Goal: Obtain resource: Obtain resource

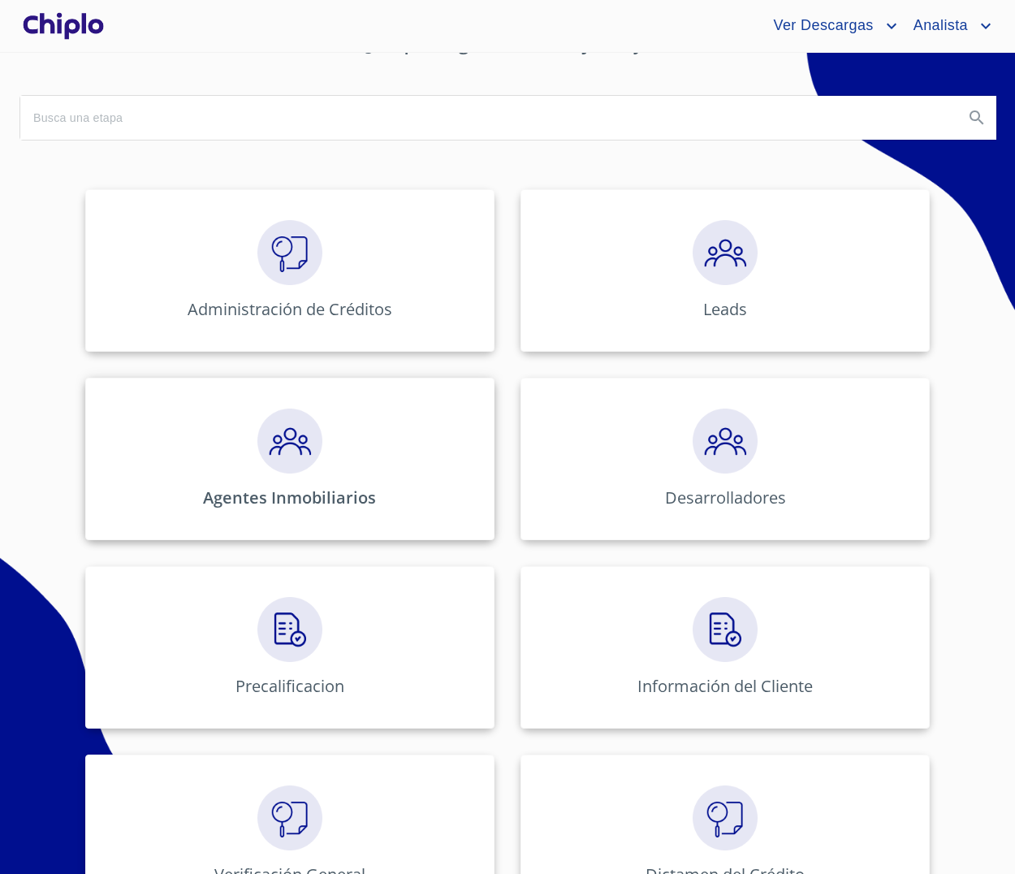
scroll to position [134, 0]
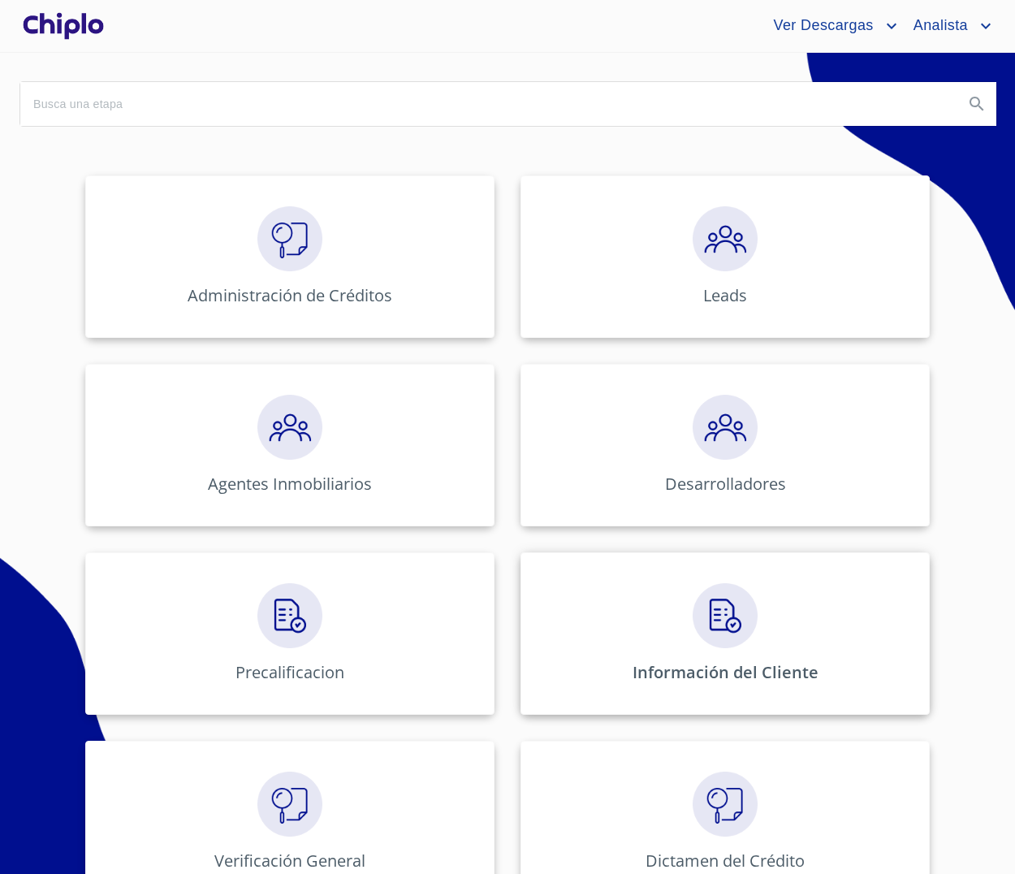
click at [694, 635] on img at bounding box center [725, 615] width 65 height 65
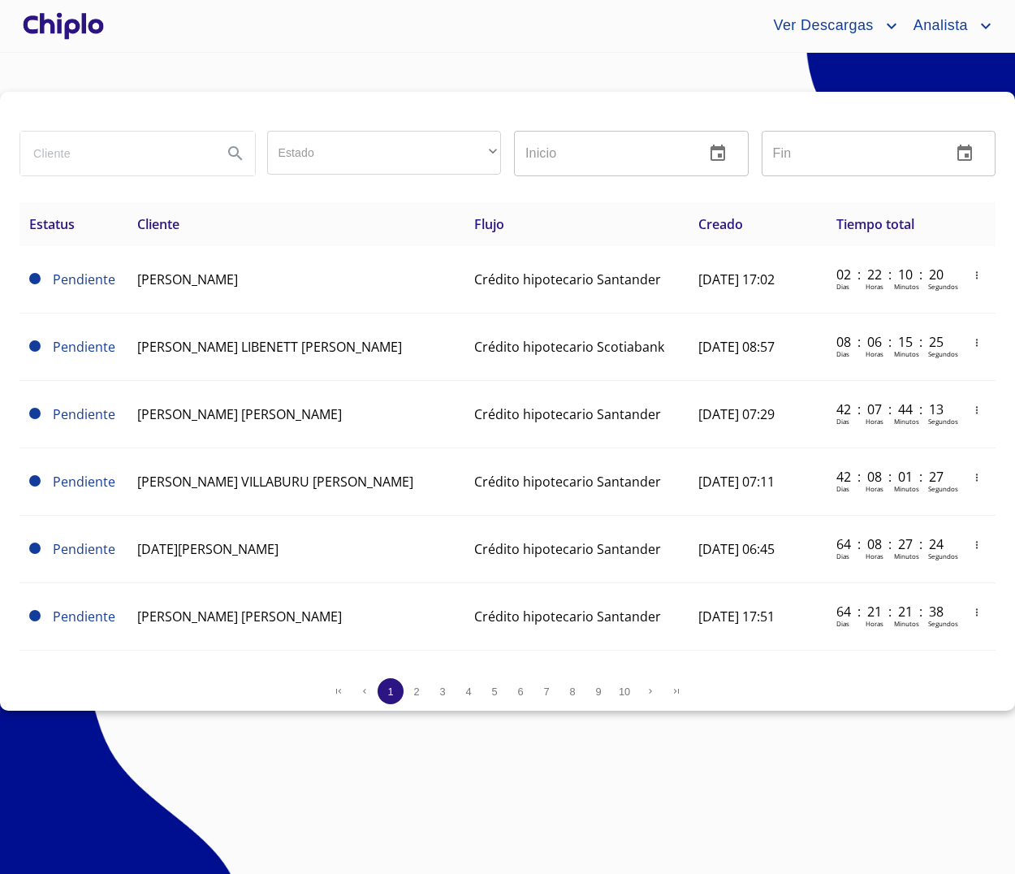
click at [192, 159] on input "search" at bounding box center [114, 154] width 189 height 44
paste input "ALEJANDRO MARTINEZ"
type input "ALEJANDRO MARTINEZ"
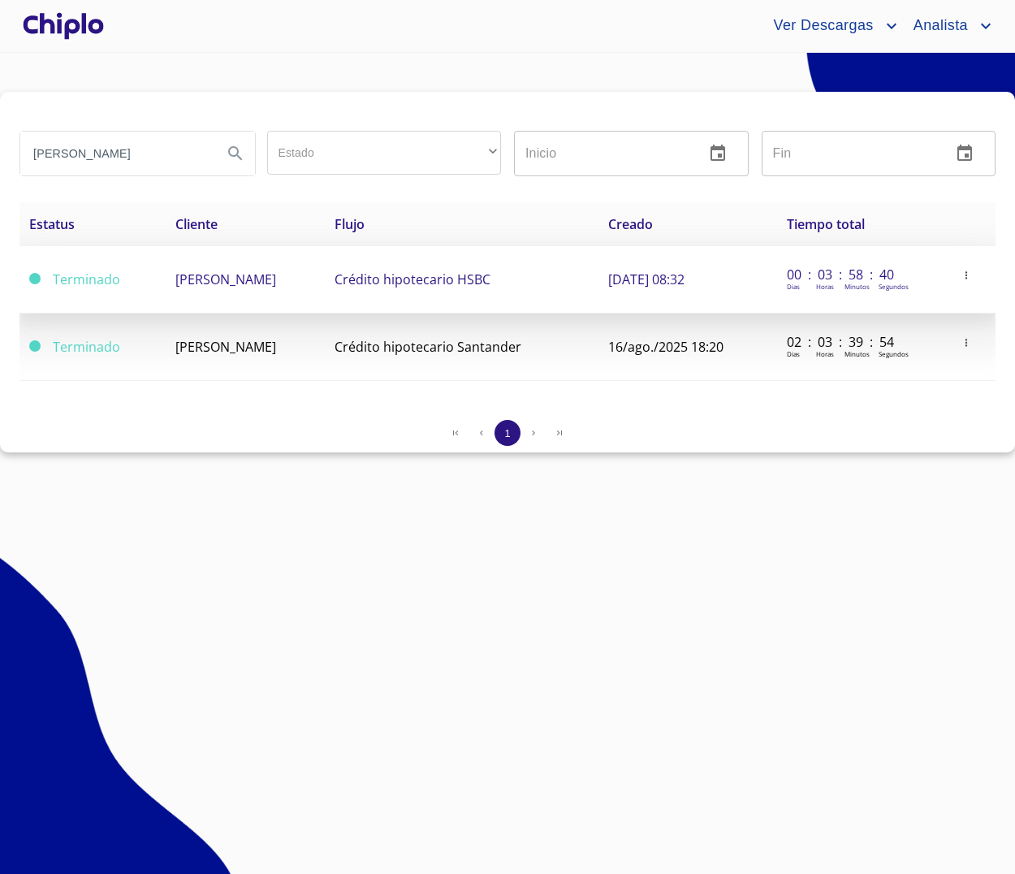
click at [276, 279] on span "[PERSON_NAME]" at bounding box center [225, 279] width 101 height 18
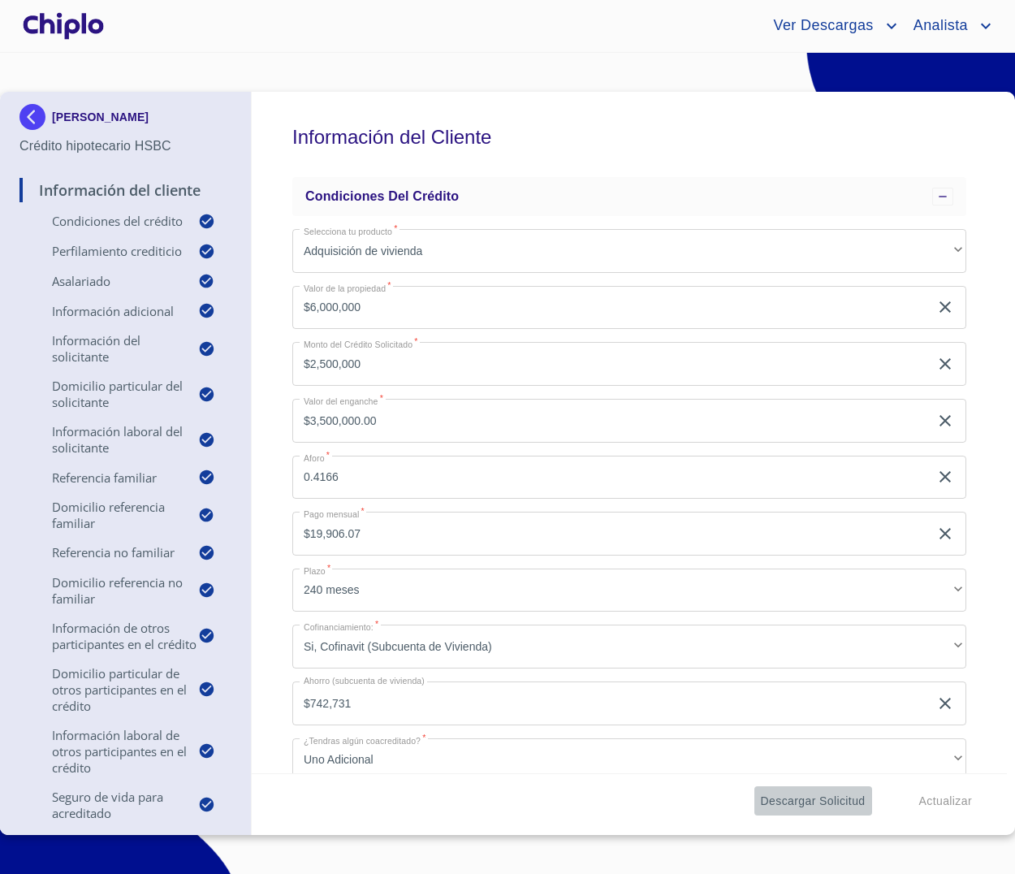
click at [799, 804] on span "Descargar Solicitud" at bounding box center [813, 801] width 105 height 20
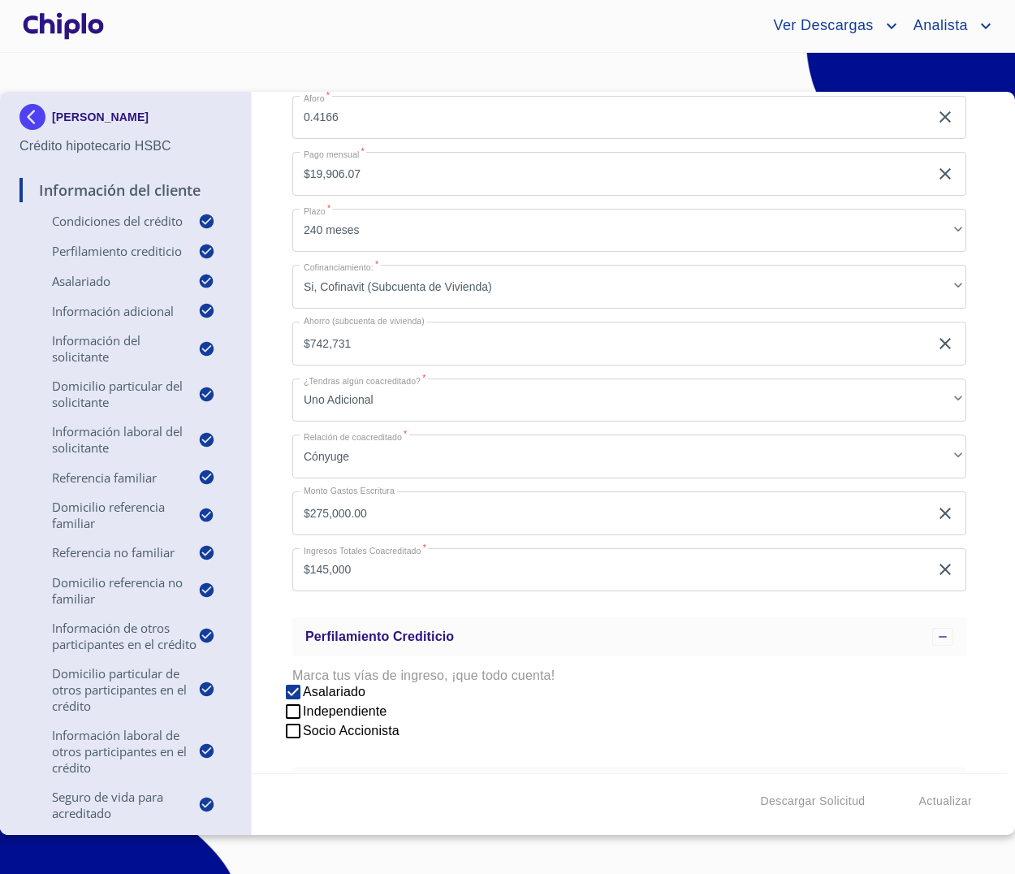
scroll to position [347, 0]
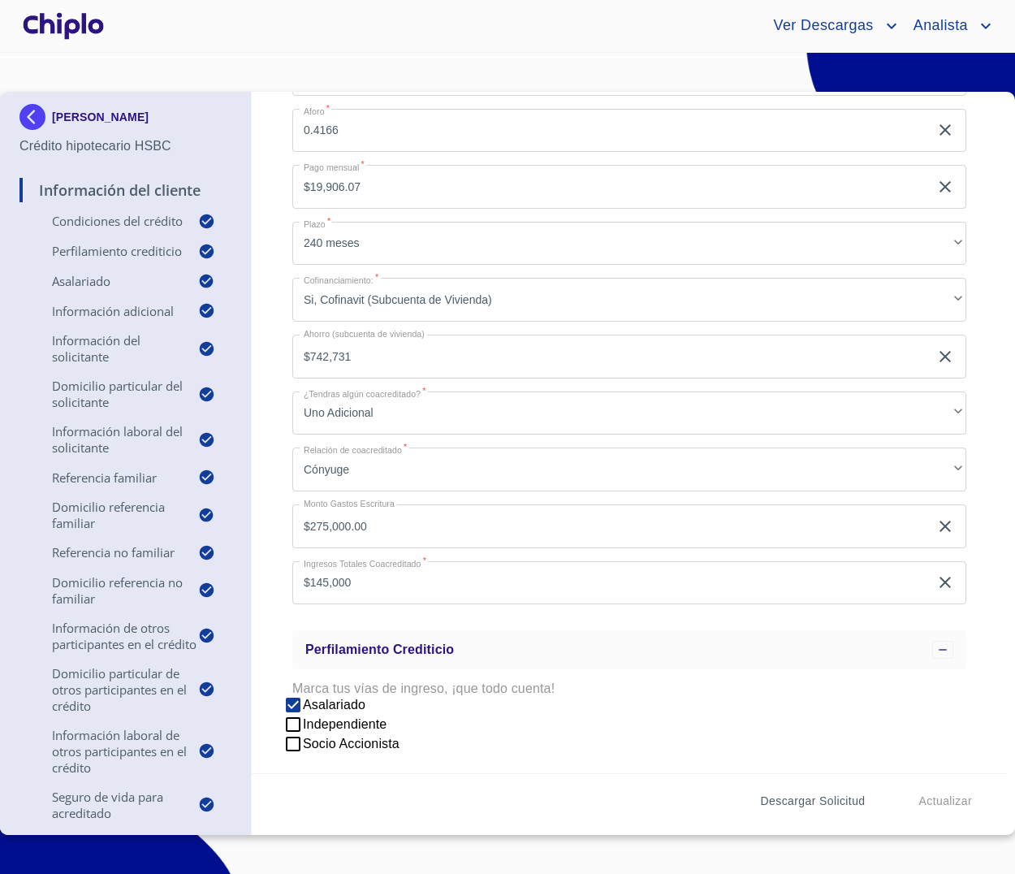
click at [801, 801] on span "Descargar Solicitud" at bounding box center [813, 801] width 105 height 20
click at [643, 809] on div "Descargar Solicitud Actualizar" at bounding box center [629, 800] width 755 height 55
click at [786, 804] on span "Descargar Solicitud" at bounding box center [813, 801] width 105 height 20
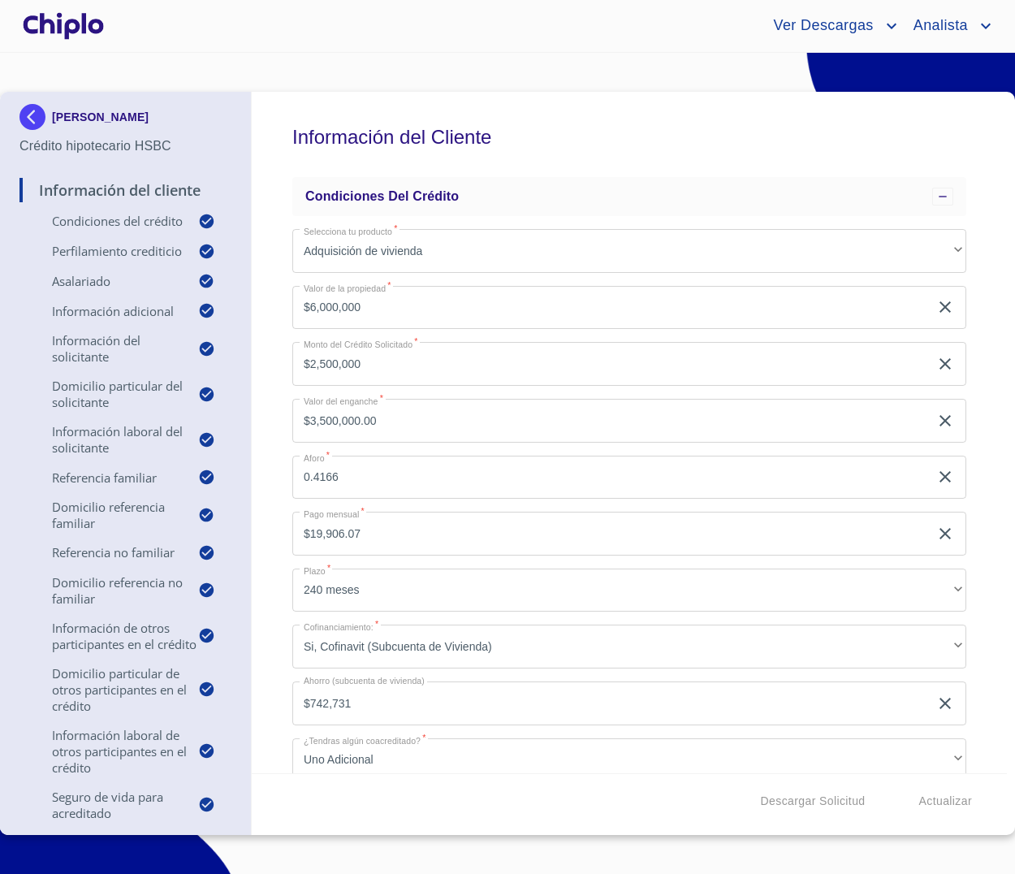
scroll to position [1414, 0]
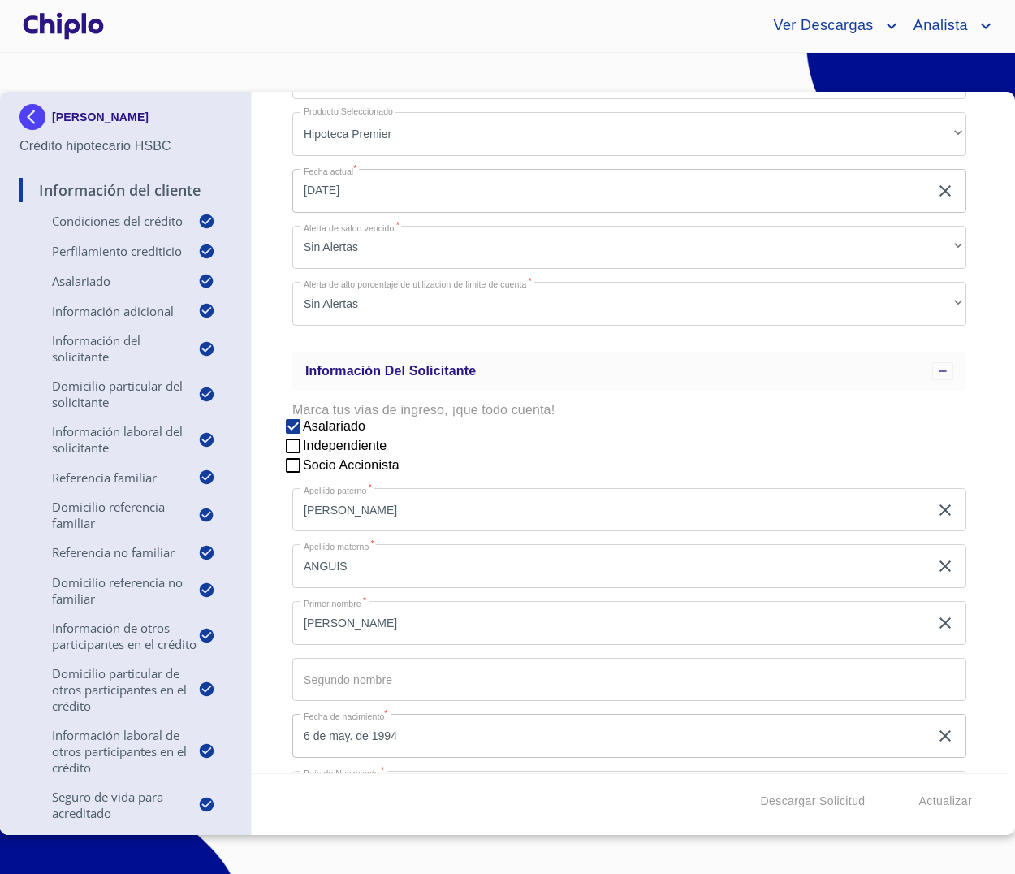
click at [639, 805] on div "Descargar Solicitud Actualizar" at bounding box center [629, 800] width 755 height 55
click at [621, 808] on div "Descargar Solicitud Actualizar" at bounding box center [629, 800] width 755 height 55
click at [775, 797] on span "Descargar Solicitud" at bounding box center [813, 801] width 105 height 20
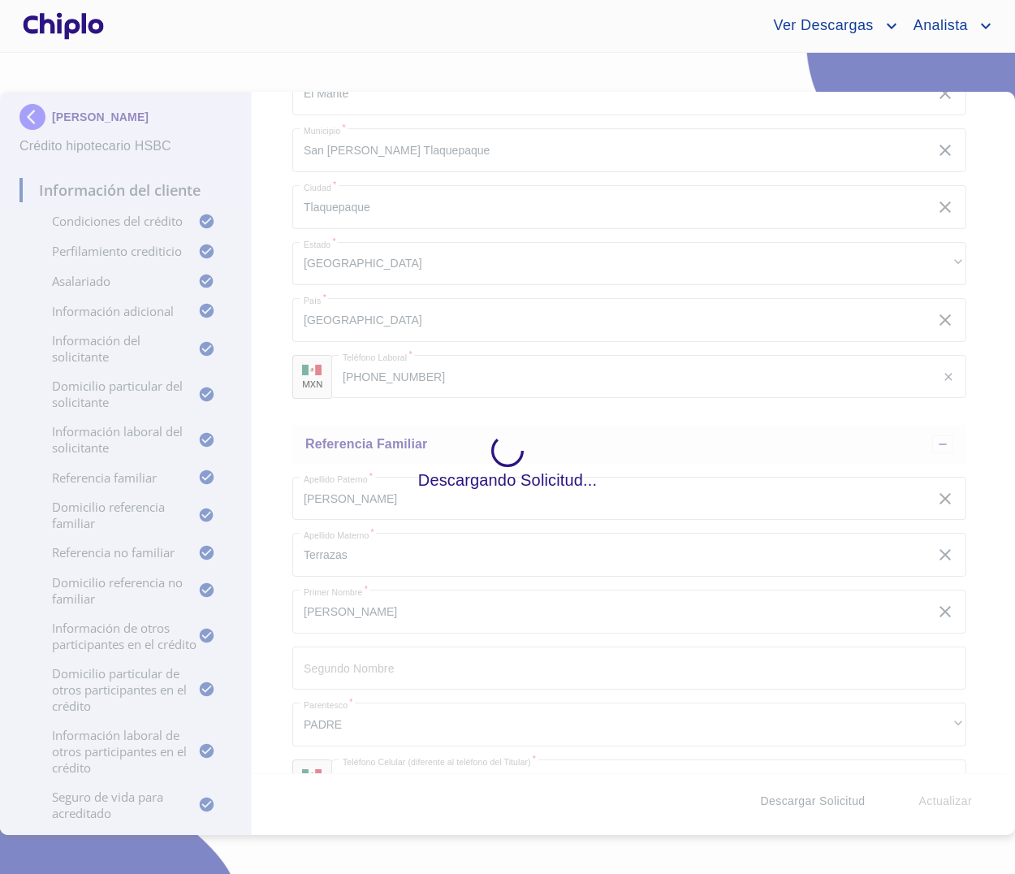
scroll to position [0, 0]
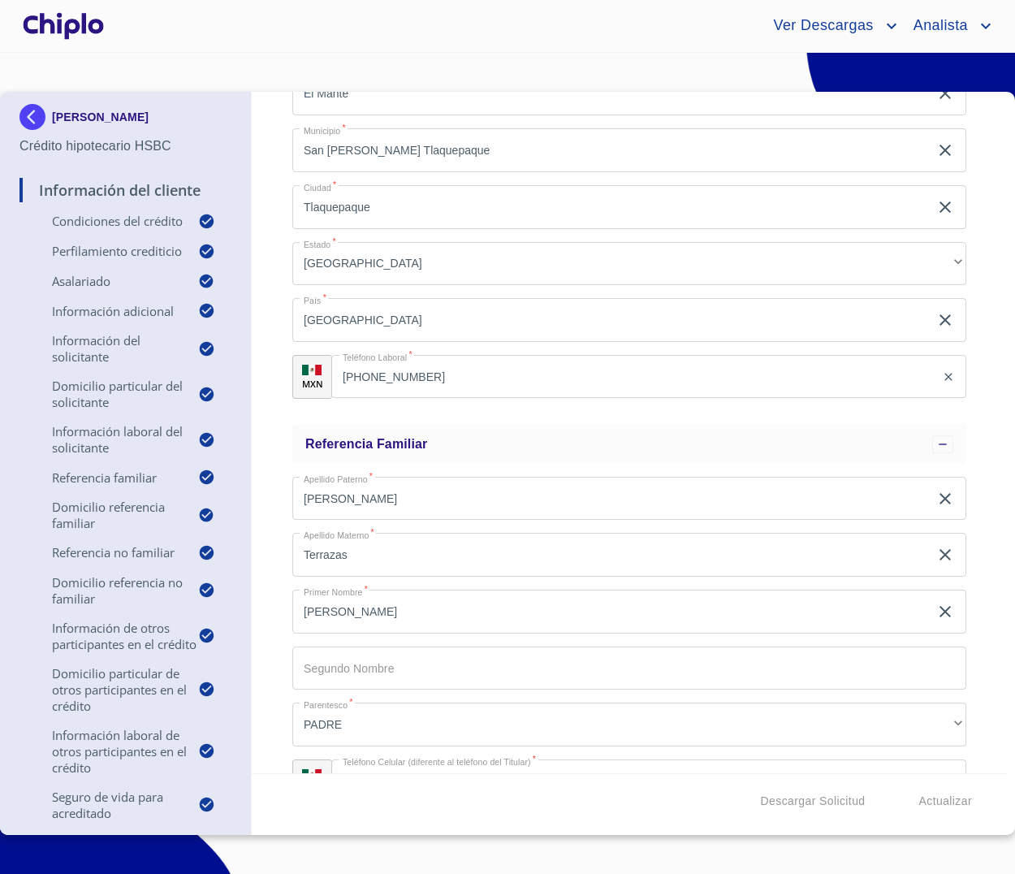
click at [230, 25] on div "Ver Descargas Analista" at bounding box center [551, 26] width 888 height 26
click at [96, 32] on div at bounding box center [63, 26] width 88 height 52
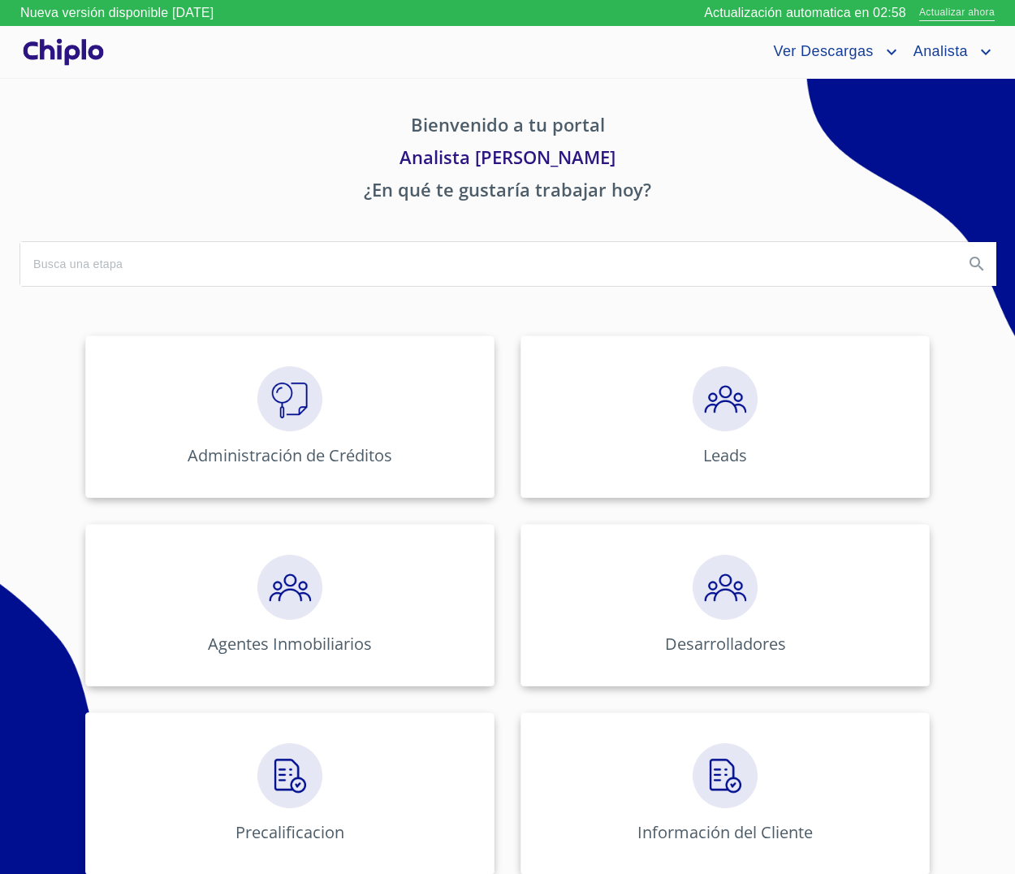
click at [964, 15] on span "Actualizar ahora" at bounding box center [957, 13] width 76 height 17
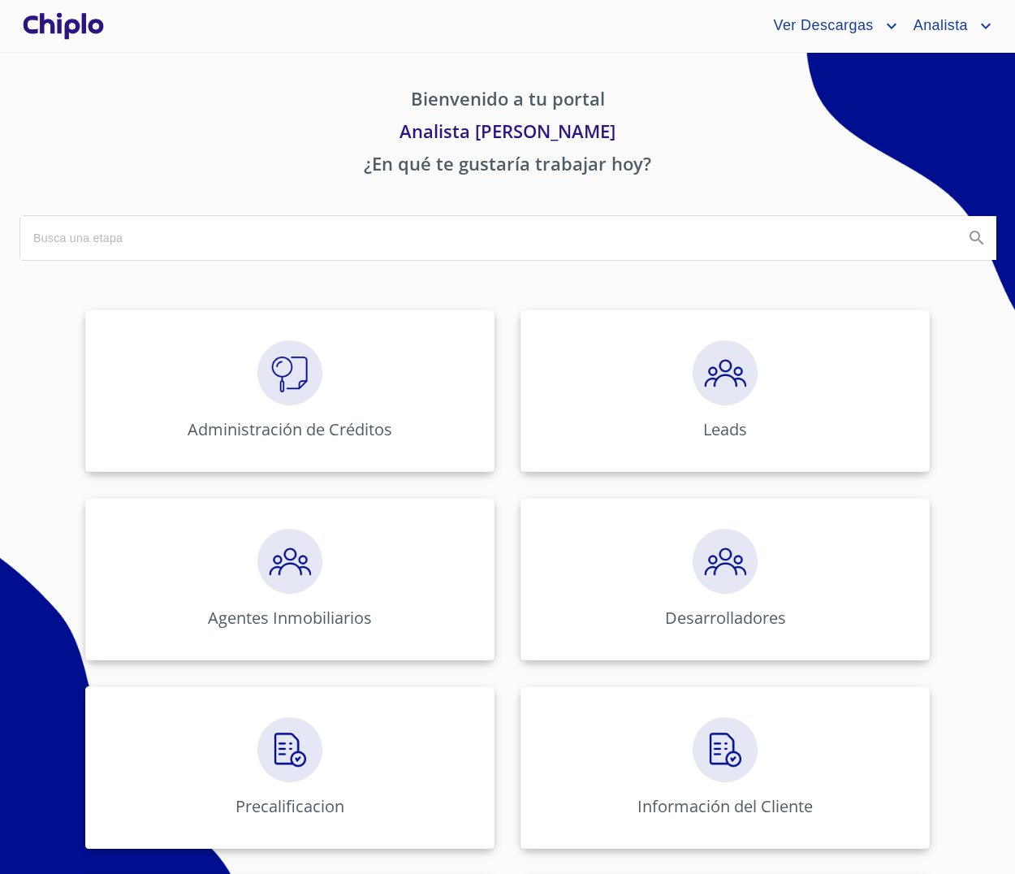
click at [175, 111] on p "Bienvenido a tu portal" at bounding box center [507, 101] width 976 height 32
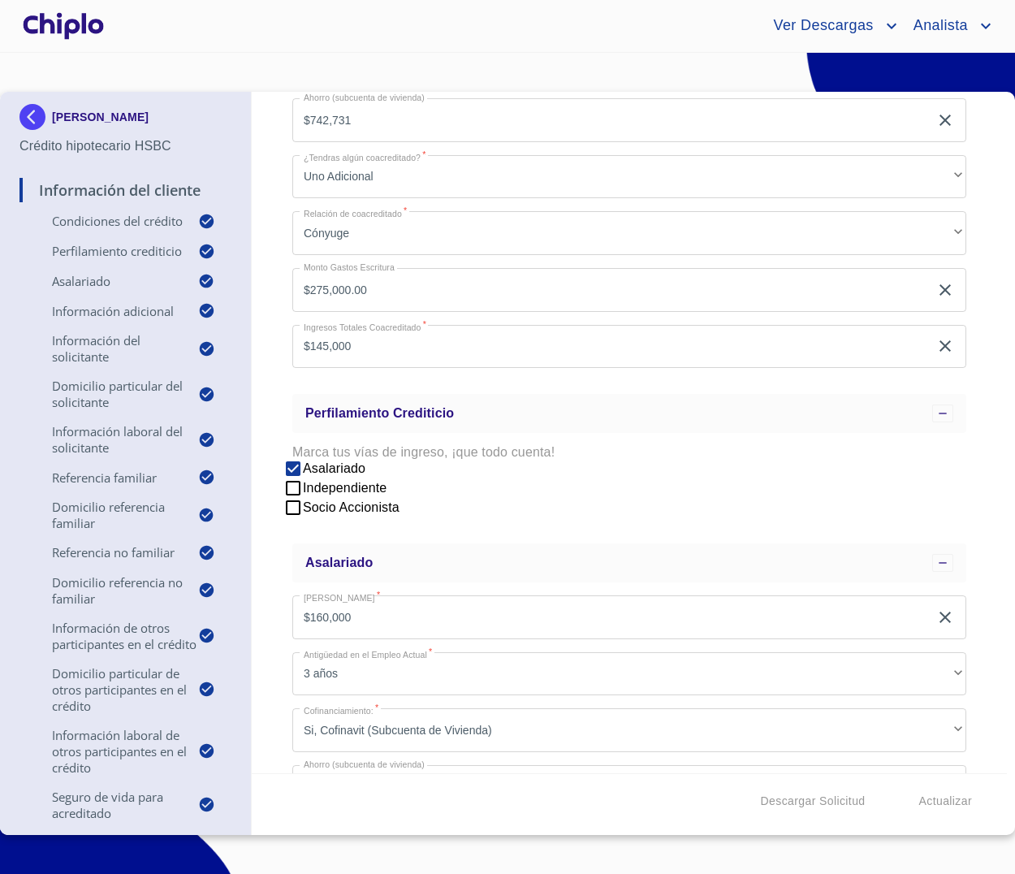
scroll to position [2701, 0]
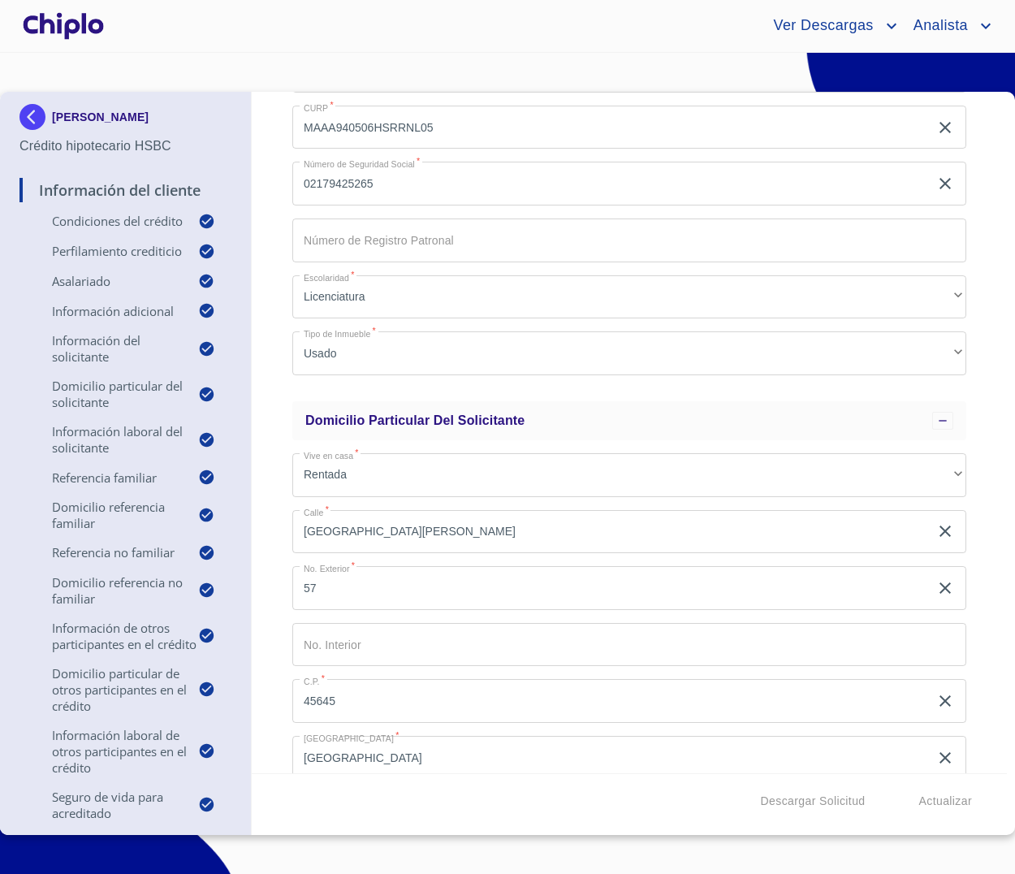
click at [63, 28] on div at bounding box center [63, 26] width 88 height 52
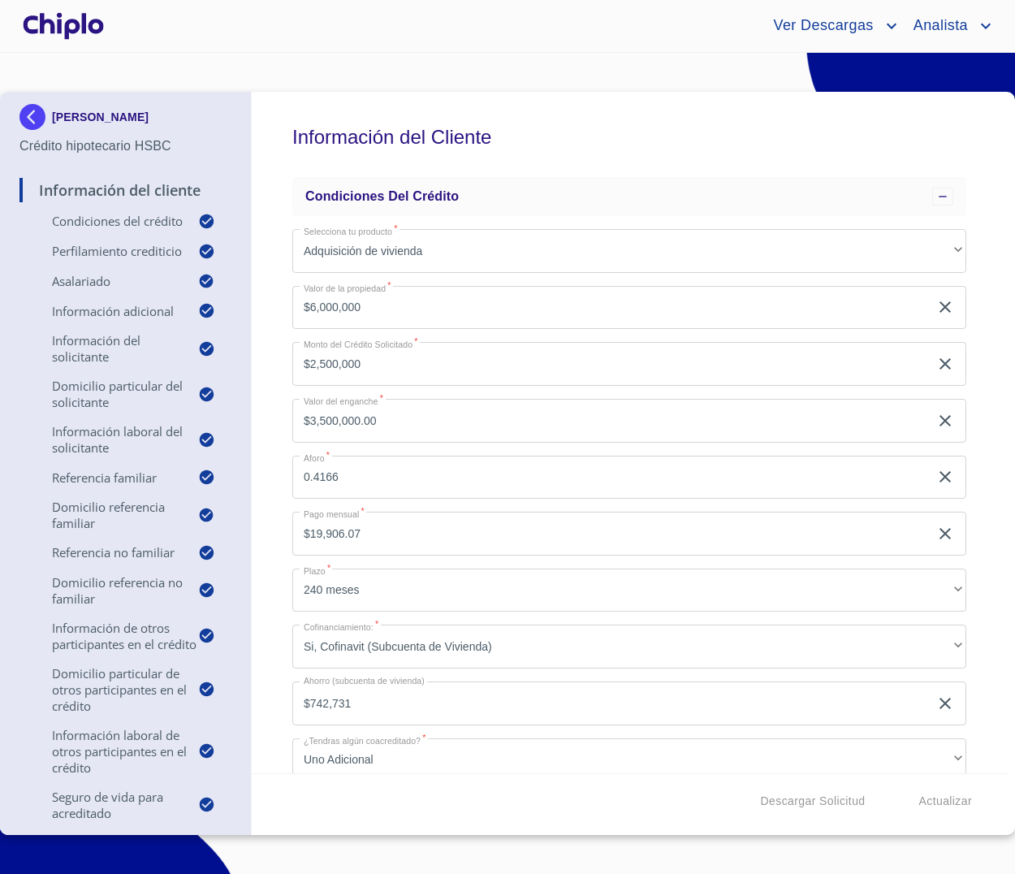
scroll to position [232, 0]
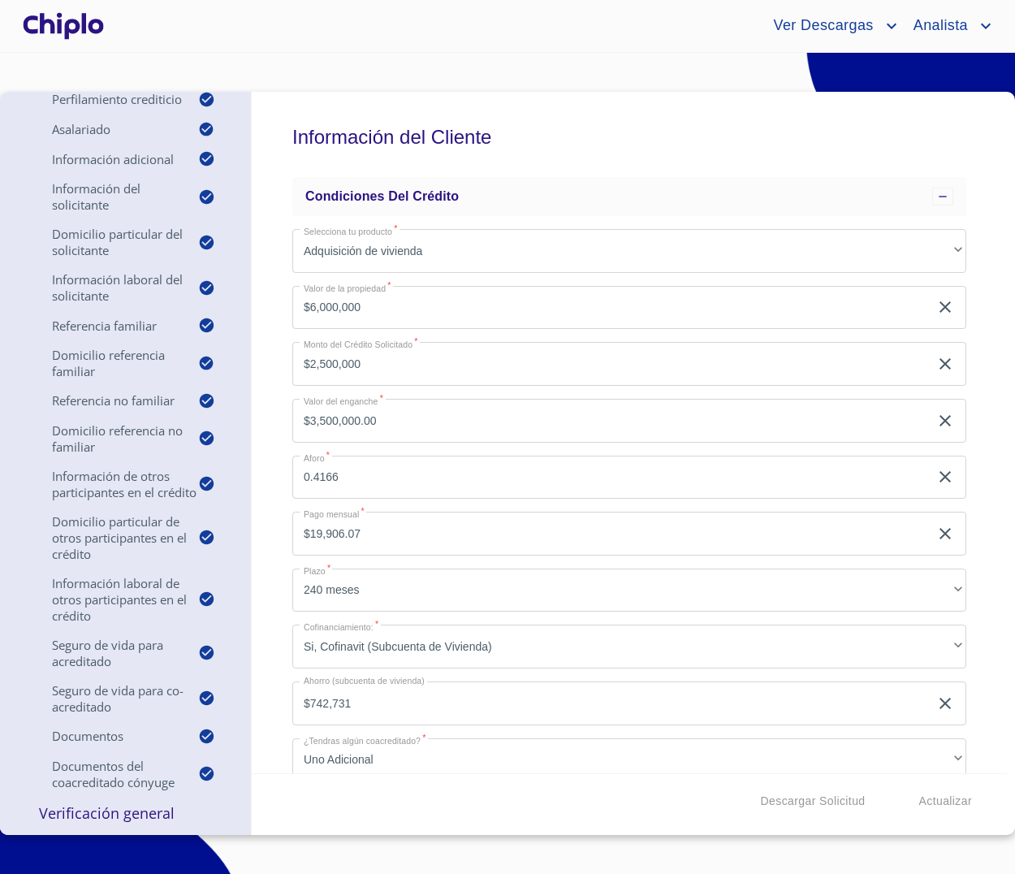
click at [133, 815] on p "Verificación General" at bounding box center [125, 812] width 212 height 19
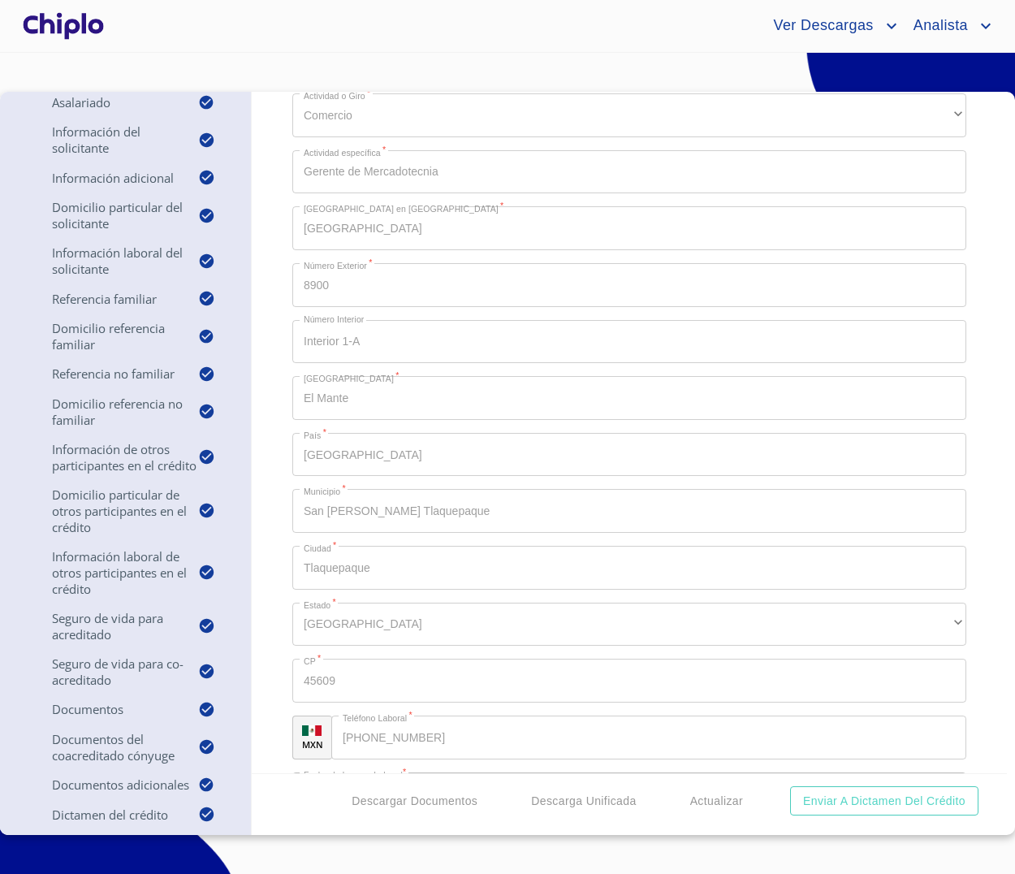
scroll to position [0, 0]
click at [592, 802] on span "Descarga Unificada" at bounding box center [583, 801] width 105 height 20
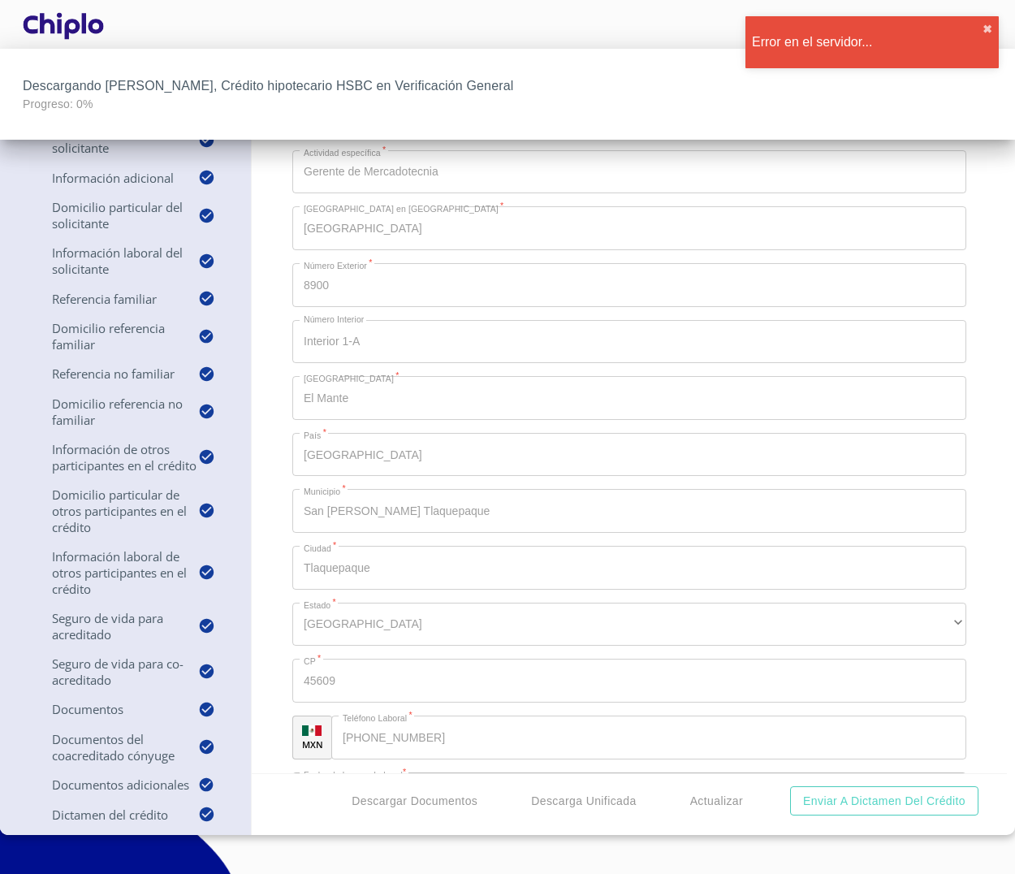
click at [204, 27] on div at bounding box center [507, 437] width 1015 height 874
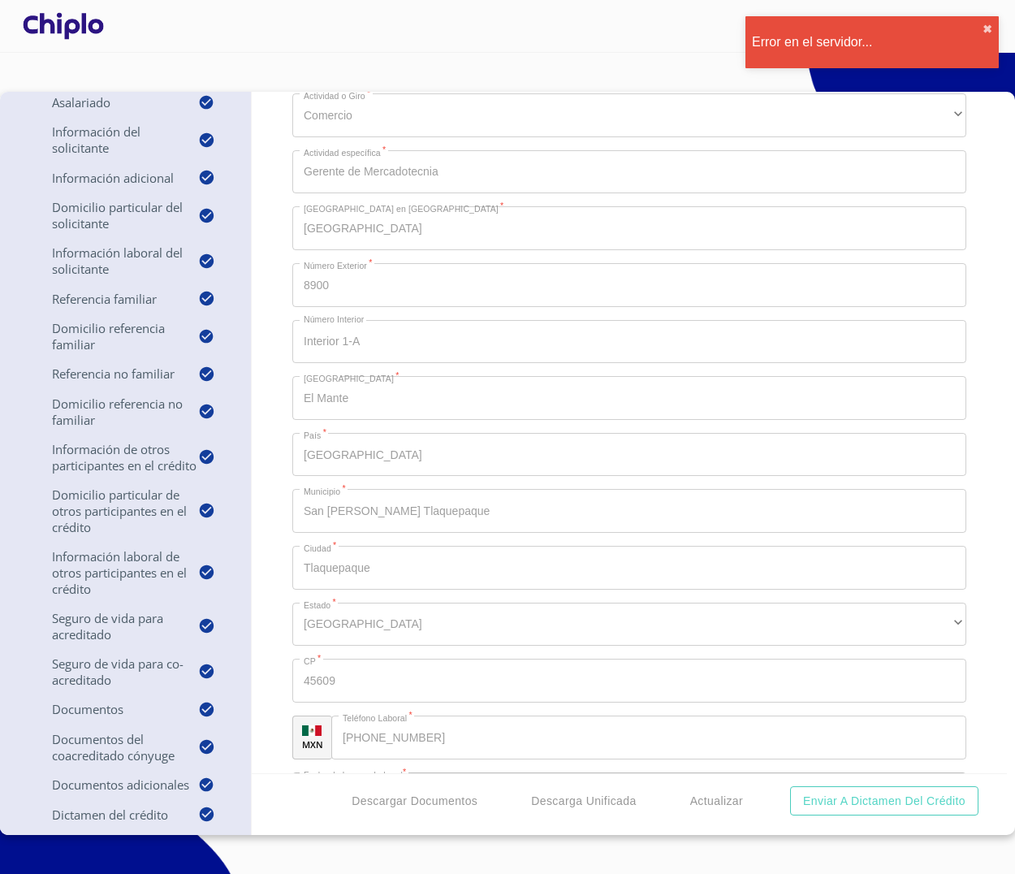
click at [84, 23] on div at bounding box center [63, 26] width 88 height 52
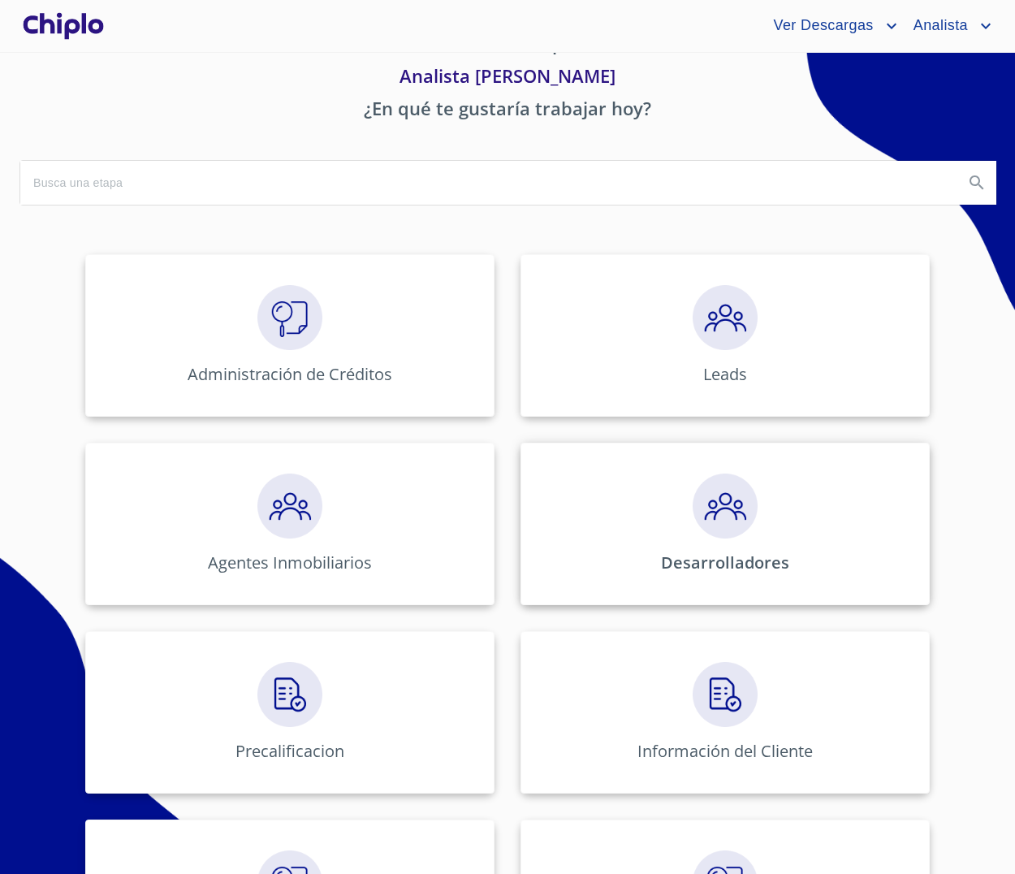
scroll to position [201, 0]
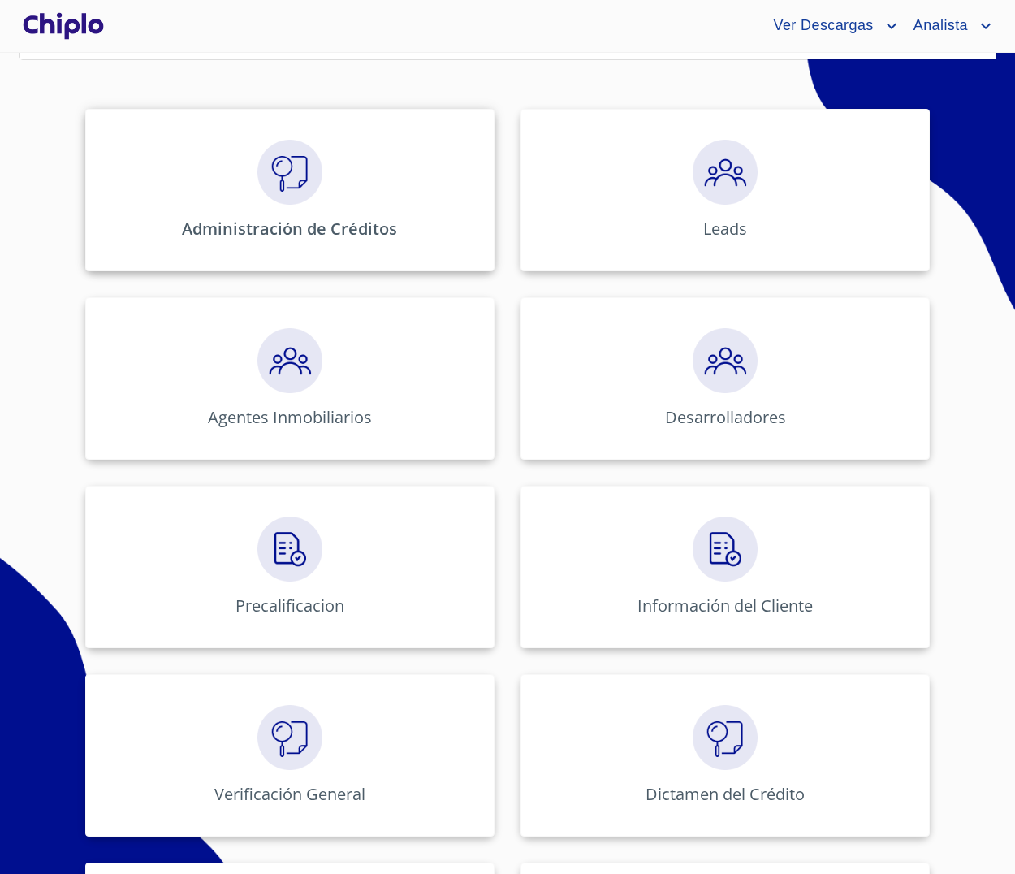
click at [318, 198] on div "Administración de Créditos" at bounding box center [289, 190] width 409 height 162
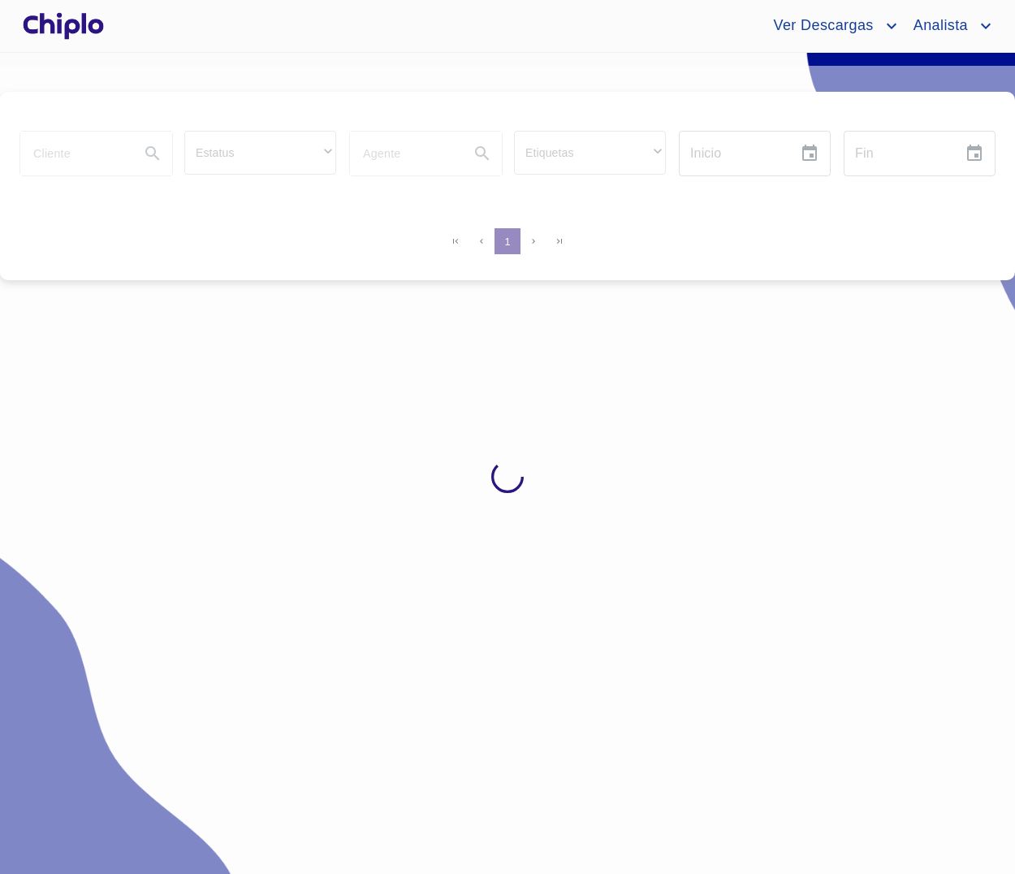
click at [82, 27] on div at bounding box center [63, 26] width 88 height 52
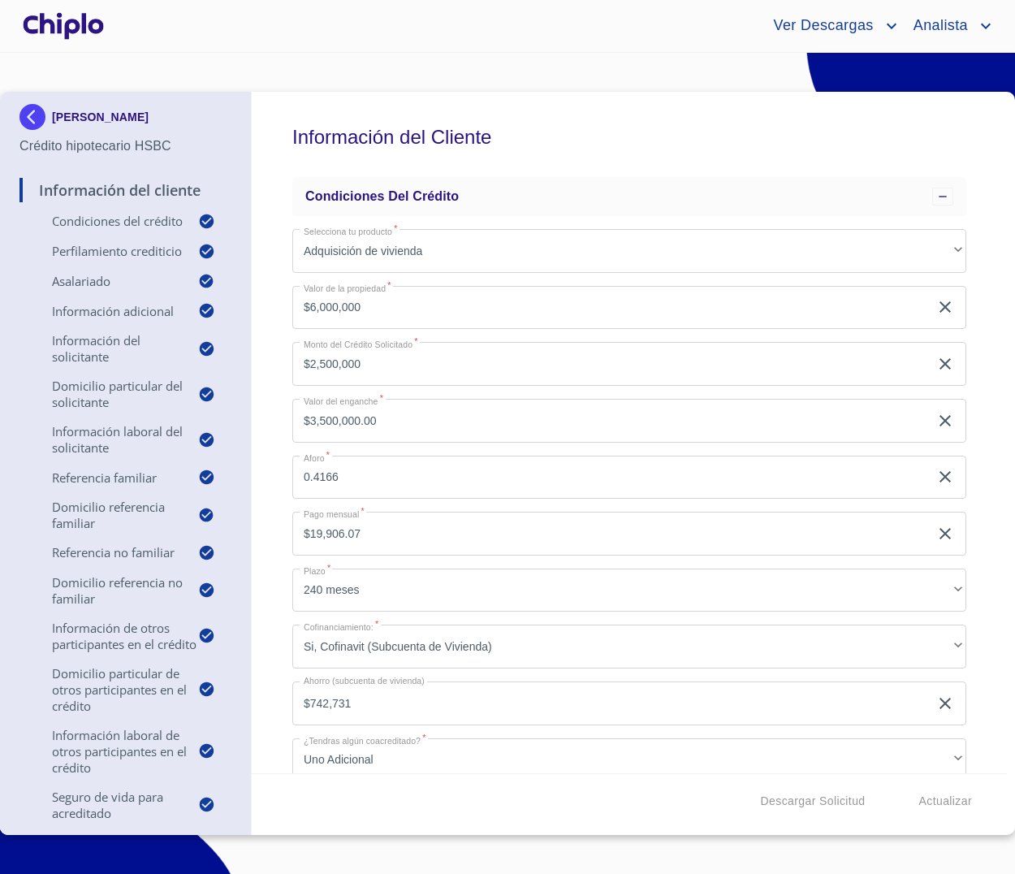
click at [74, 24] on div at bounding box center [63, 26] width 88 height 52
click at [92, 32] on div at bounding box center [63, 26] width 88 height 52
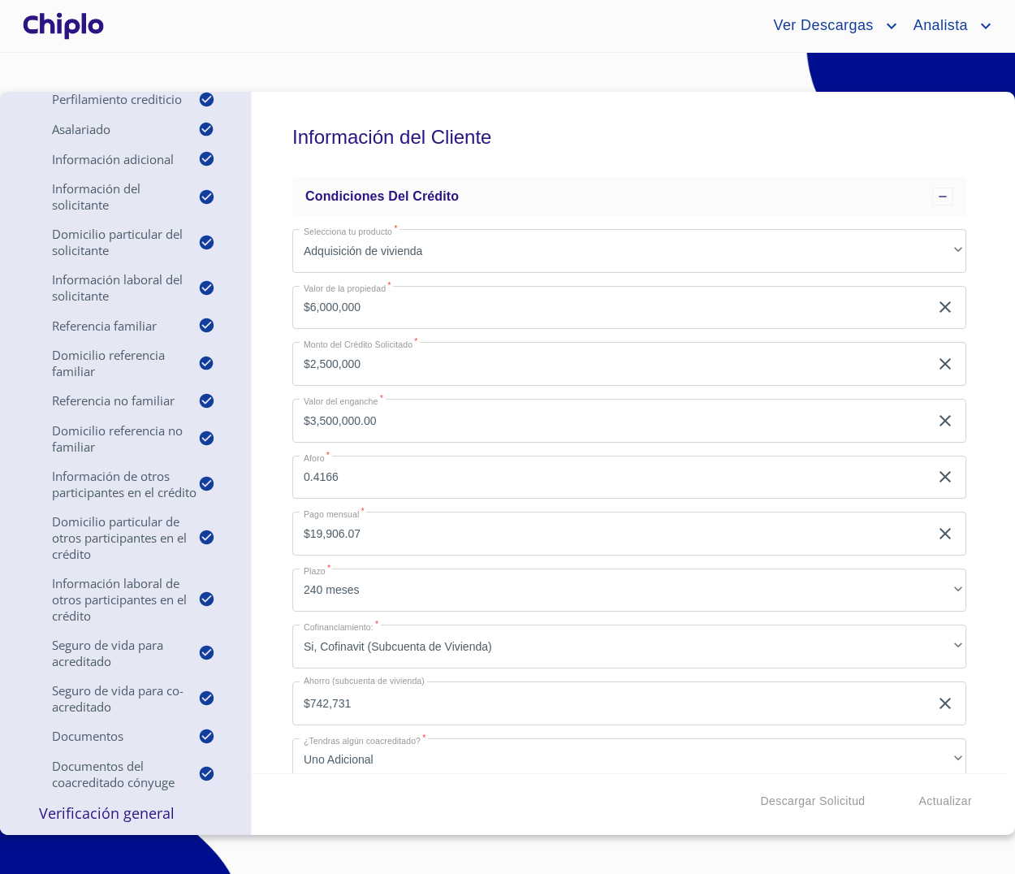
click at [144, 814] on p "Verificación General" at bounding box center [125, 812] width 212 height 19
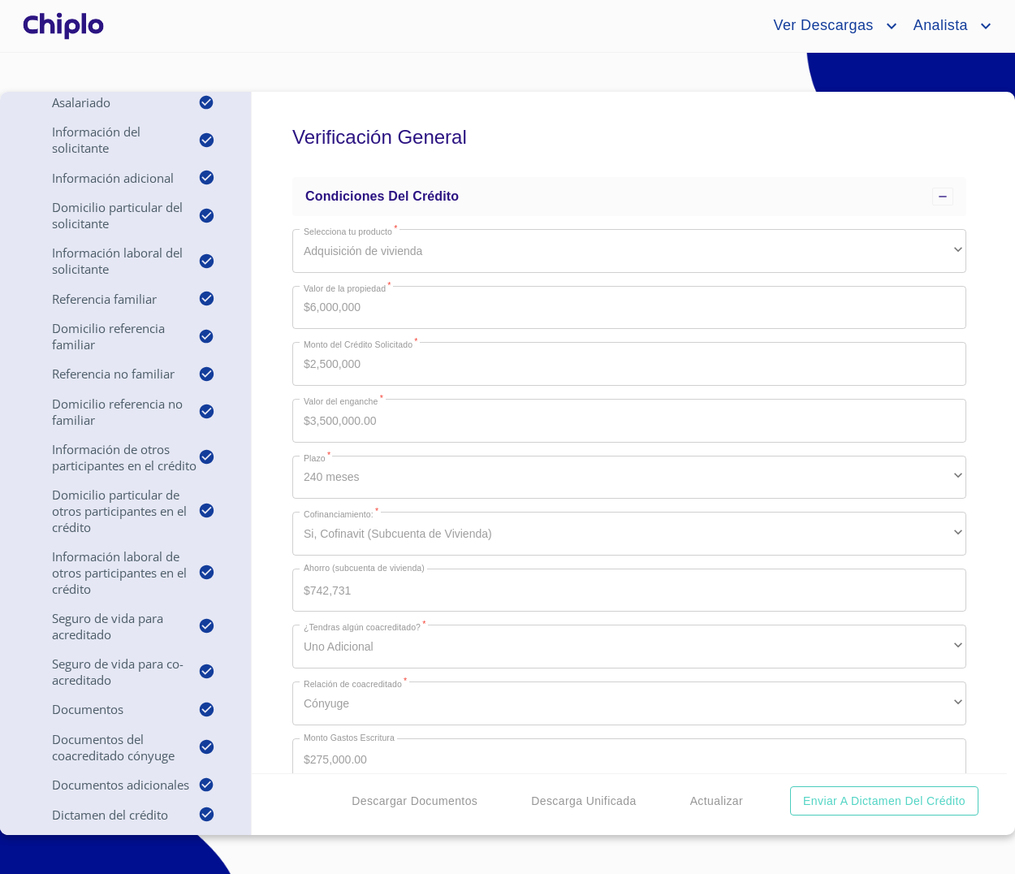
scroll to position [436, 0]
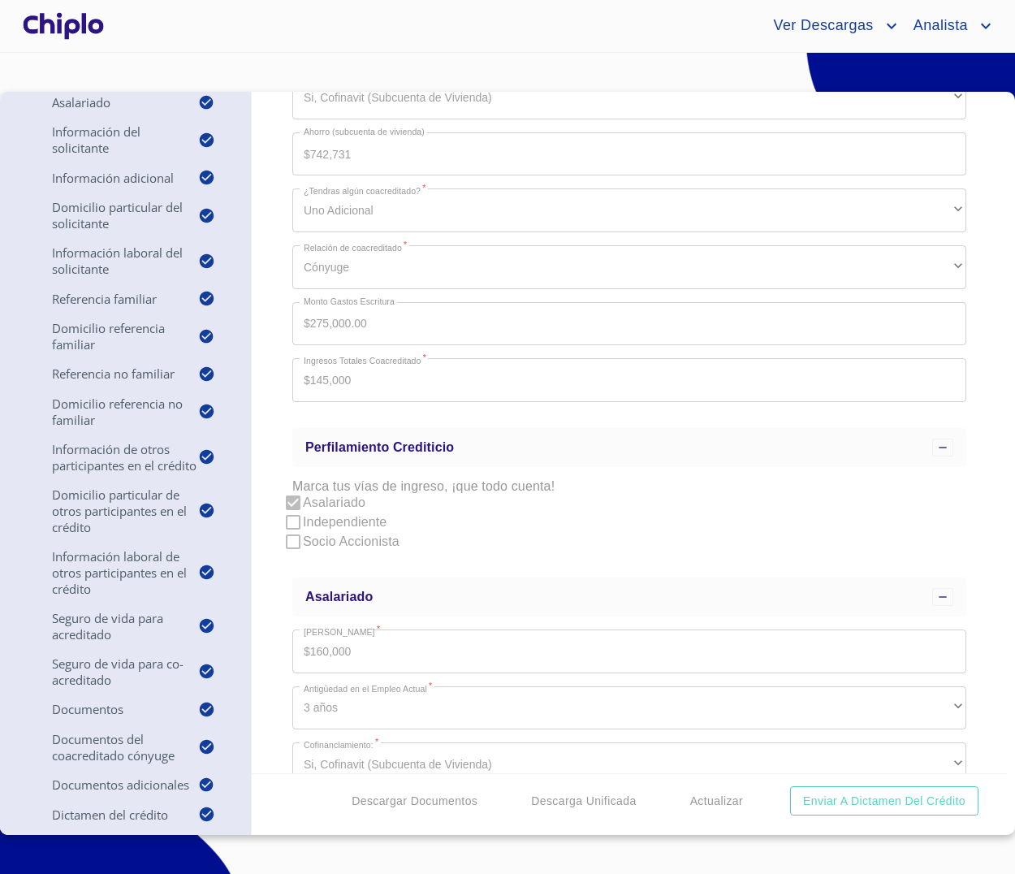
click at [538, 840] on section "[PERSON_NAME] Crédito hipotecario HSBC Información del Cliente Verificación Gen…" at bounding box center [507, 463] width 1015 height 821
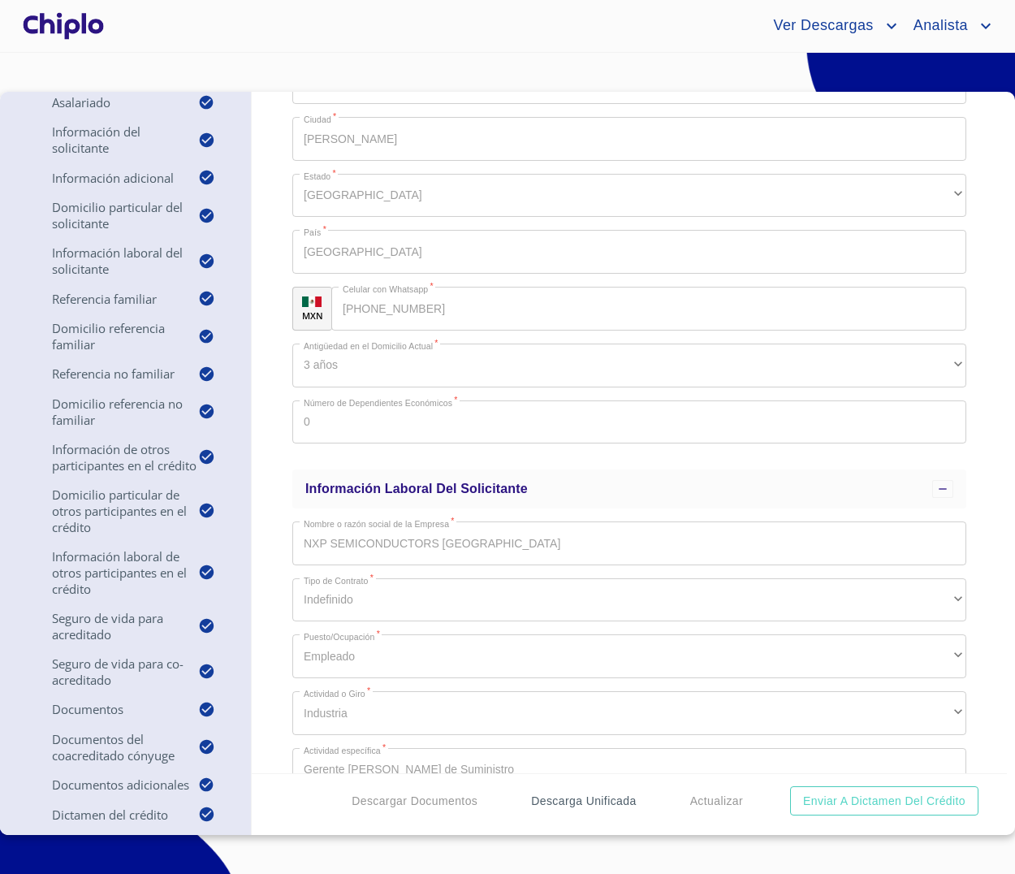
click at [564, 801] on span "Descarga Unificada" at bounding box center [583, 801] width 105 height 20
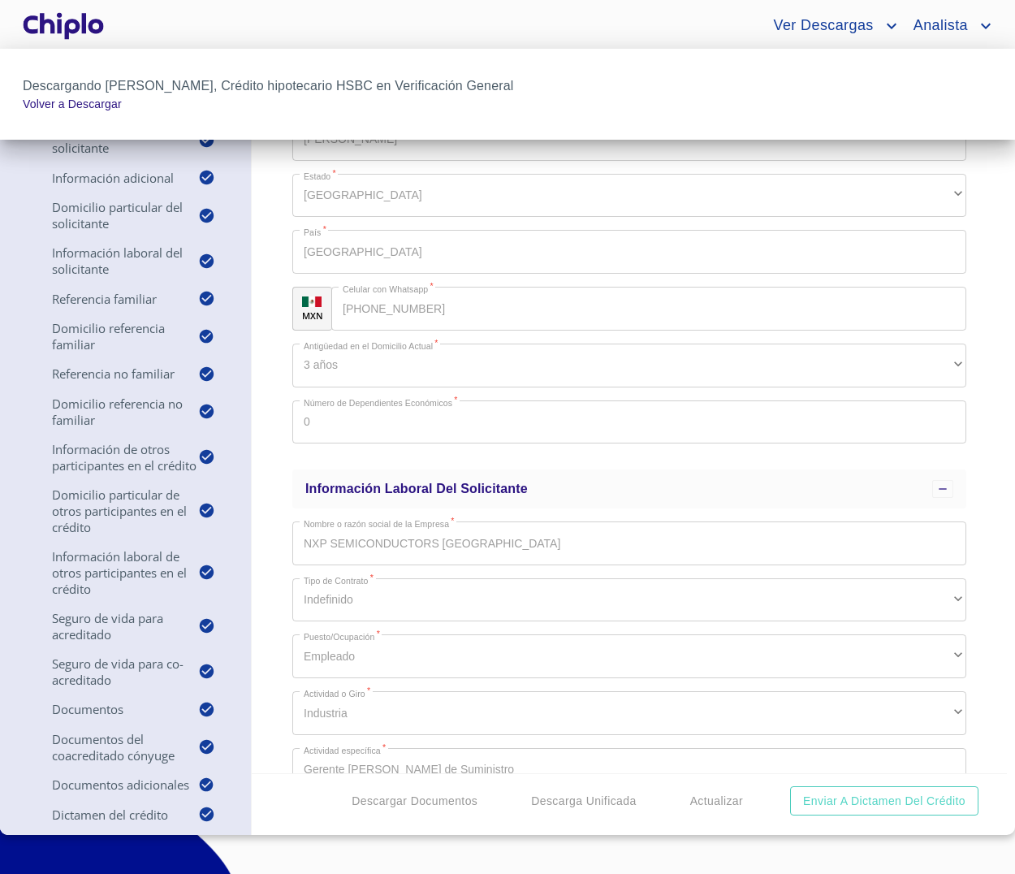
scroll to position [232, 0]
